Goal: Find specific page/section: Find specific page/section

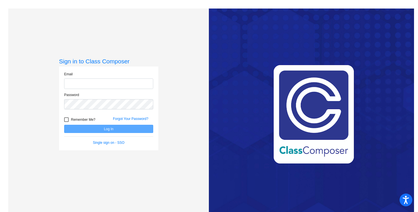
type input "[EMAIL_ADDRESS][PERSON_NAME][DOMAIN_NAME]"
click at [109, 127] on button "Log In" at bounding box center [108, 129] width 89 height 8
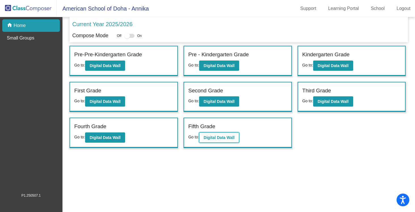
click at [216, 135] on b "Digital Data Wall" at bounding box center [219, 137] width 31 height 5
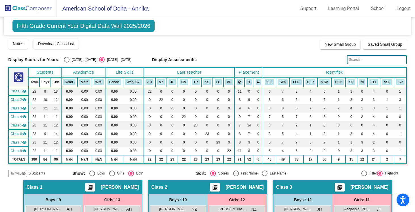
scroll to position [162, 0]
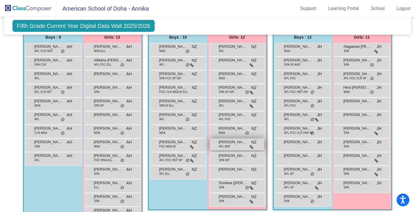
click at [225, 142] on span "[PERSON_NAME]" at bounding box center [233, 142] width 28 height 6
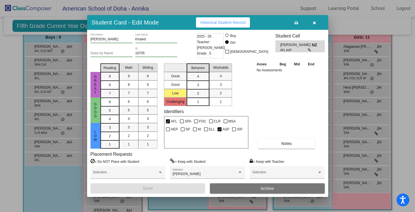
scroll to position [0, 0]
click at [315, 24] on icon "button" at bounding box center [314, 23] width 3 height 4
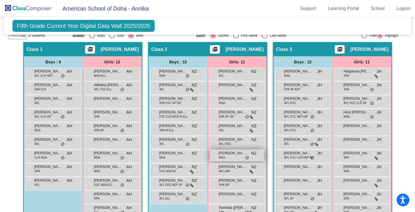
scroll to position [114, 0]
